Goal: Information Seeking & Learning: Obtain resource

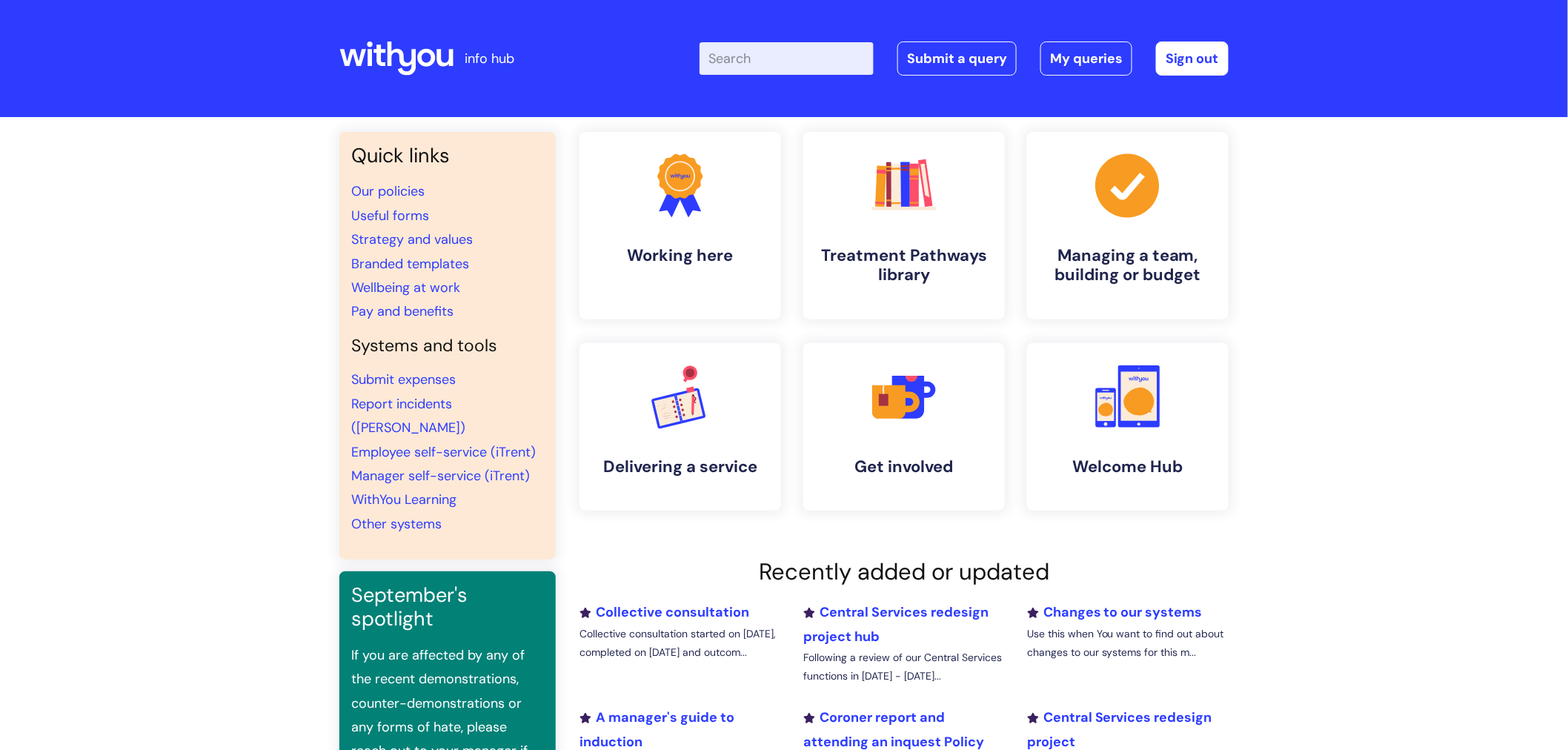
click at [817, 54] on input "Enter your search term here..." at bounding box center [787, 59] width 174 height 32
type input "useful forms"
click button "Search" at bounding box center [0, 0] width 0 height 0
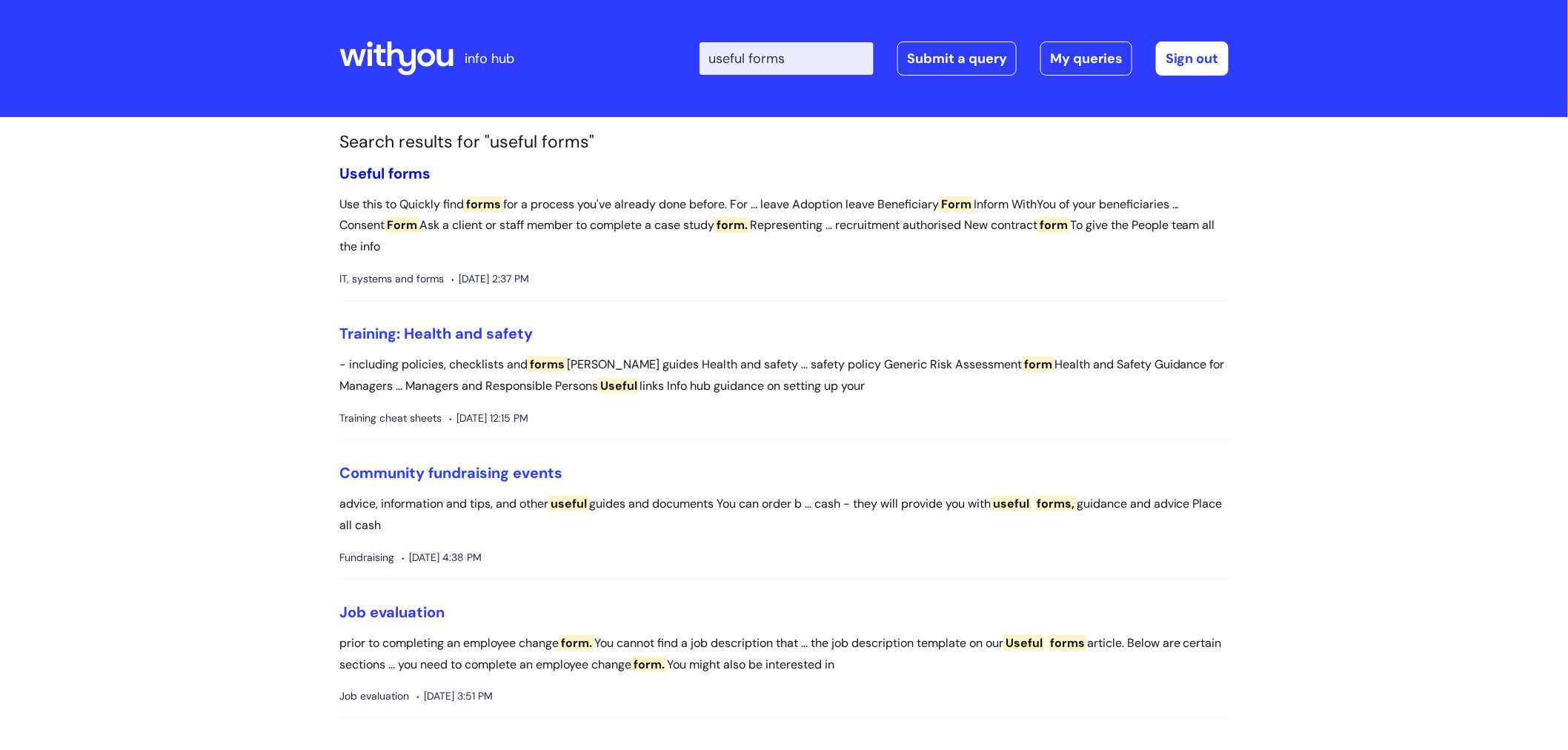
click at [356, 172] on span "Useful" at bounding box center [362, 173] width 45 height 20
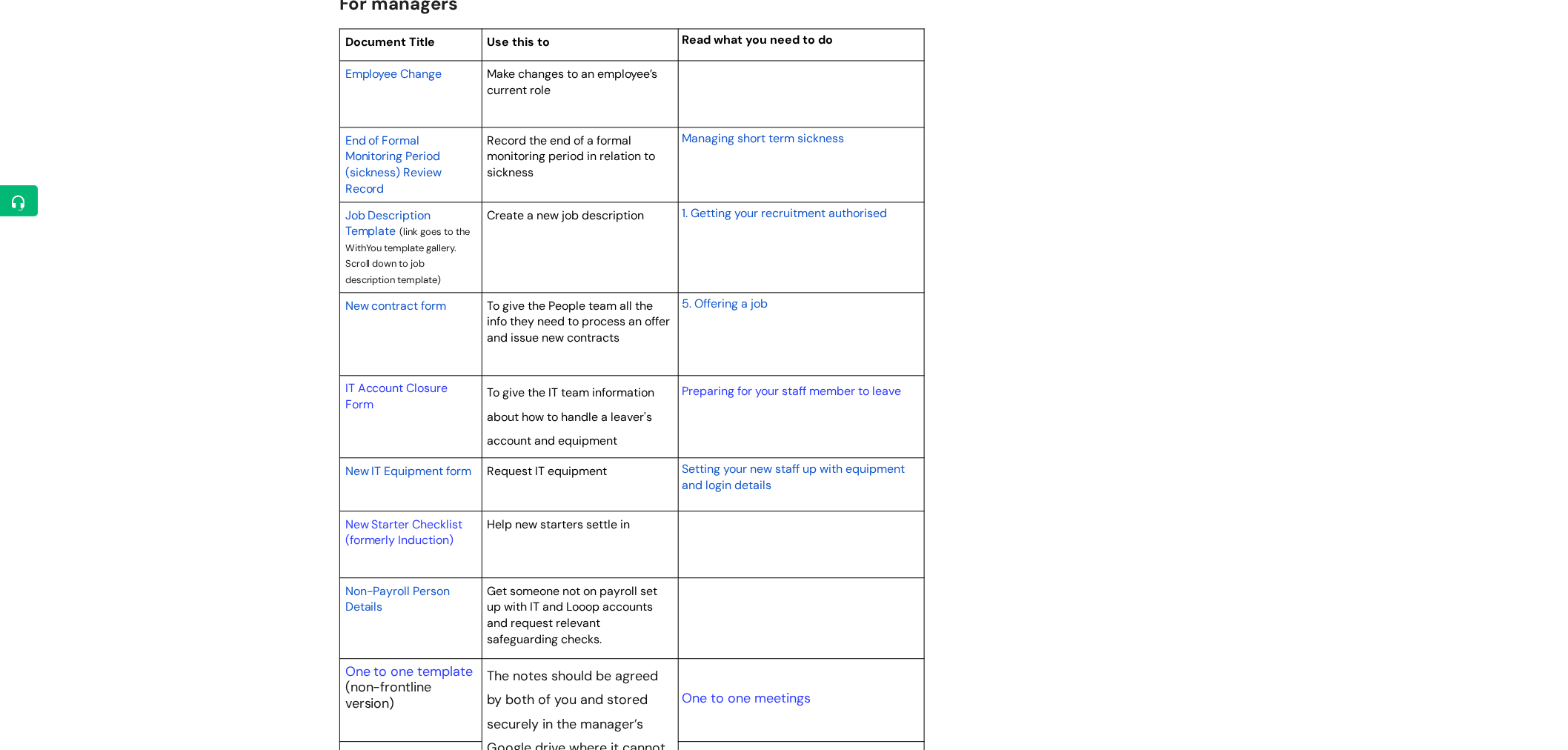
scroll to position [1235, 0]
click at [422, 312] on span "New contract form" at bounding box center [396, 304] width 102 height 15
